Goal: Task Accomplishment & Management: Use online tool/utility

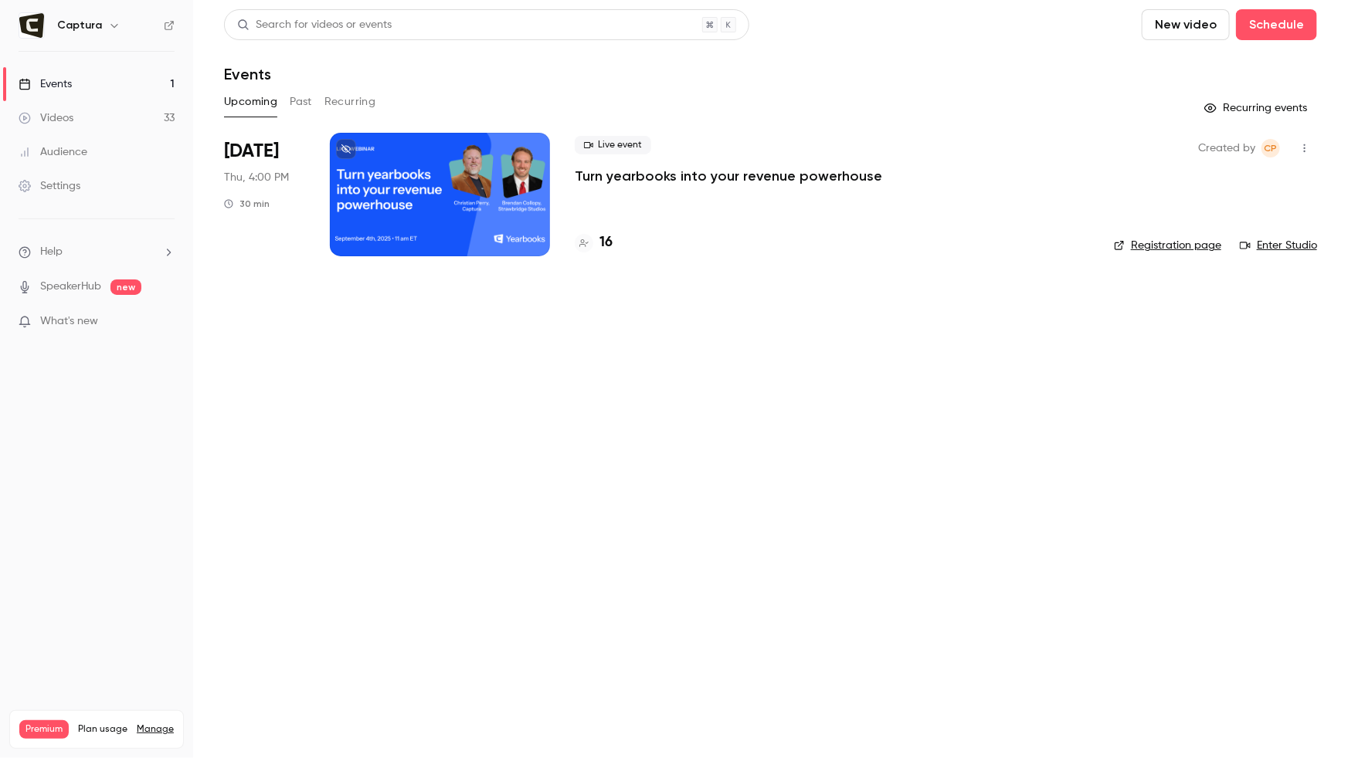
click at [1275, 243] on link "Enter Studio" at bounding box center [1278, 245] width 77 height 15
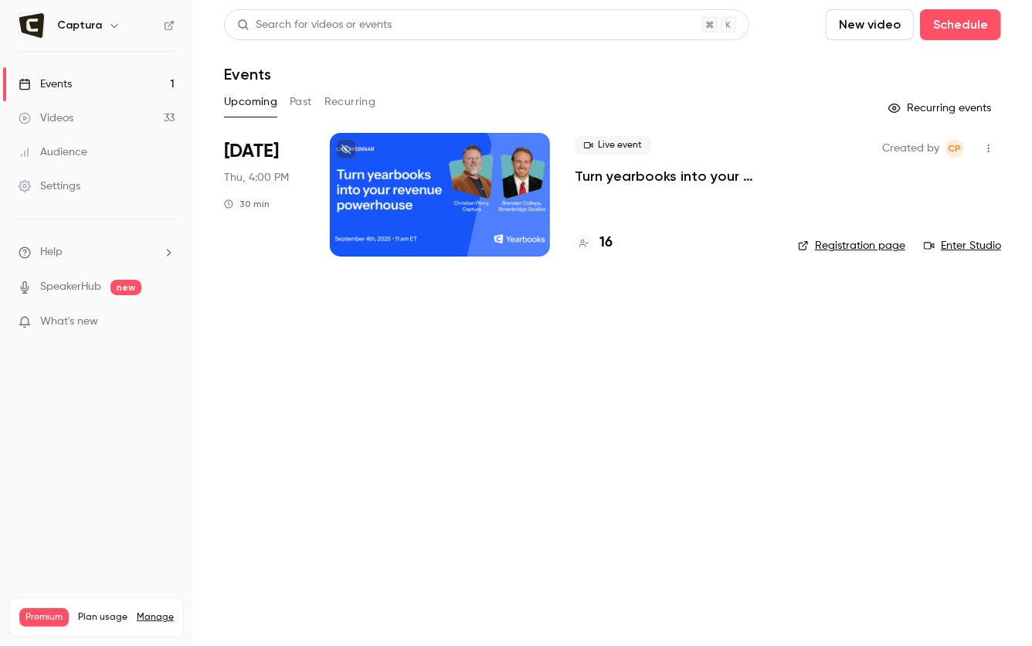
click at [868, 38] on button "New video" at bounding box center [870, 24] width 88 height 31
click at [874, 61] on div "Record" at bounding box center [926, 66] width 117 height 15
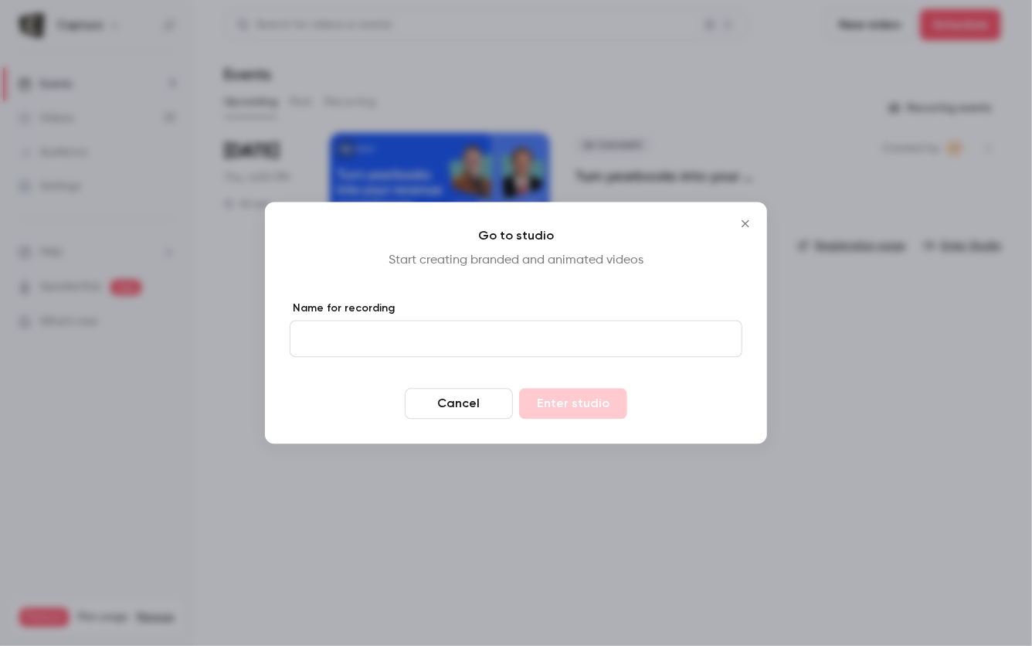
click at [515, 334] on input "Name for recording" at bounding box center [516, 339] width 453 height 37
type input "****"
click at [552, 400] on button "Enter studio" at bounding box center [573, 403] width 108 height 31
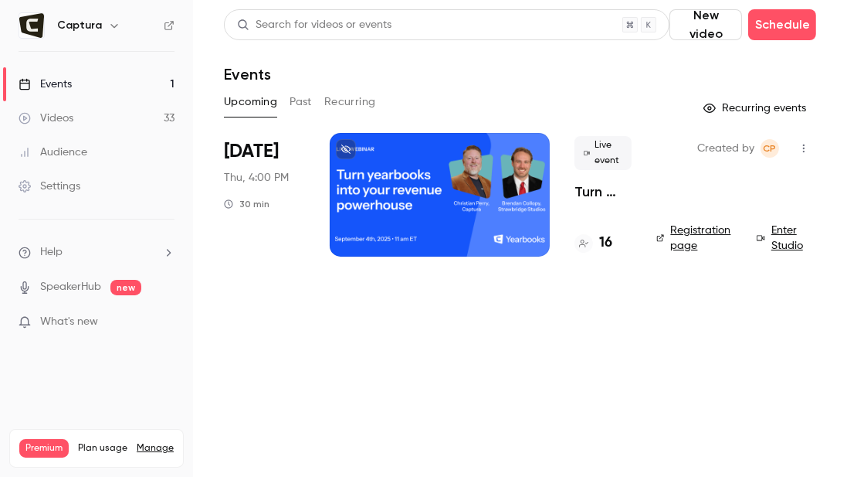
click at [778, 228] on link "Enter Studio" at bounding box center [786, 237] width 59 height 31
